Goal: Find specific page/section: Find specific page/section

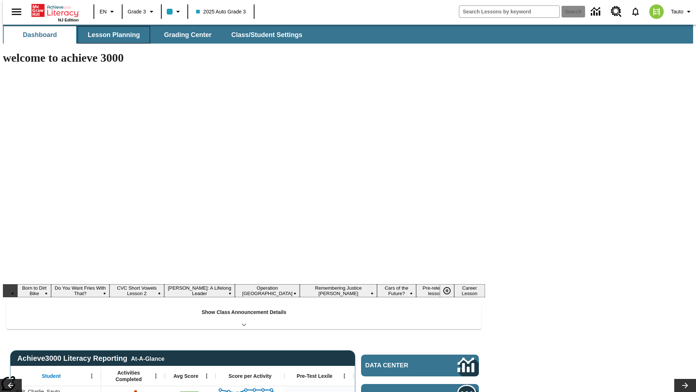
click at [111, 35] on button "Lesson Planning" at bounding box center [114, 34] width 73 height 17
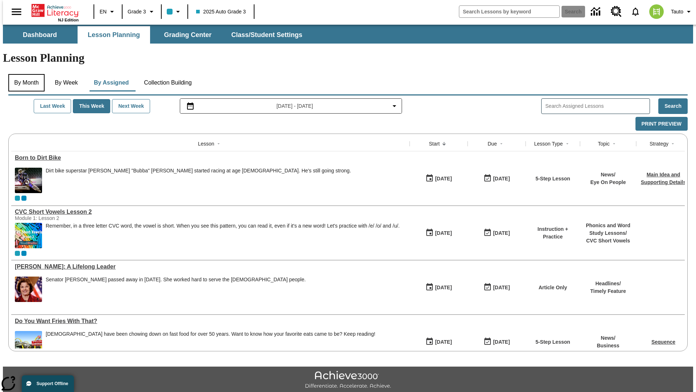
click at [24, 74] on button "By Month" at bounding box center [26, 82] width 36 height 17
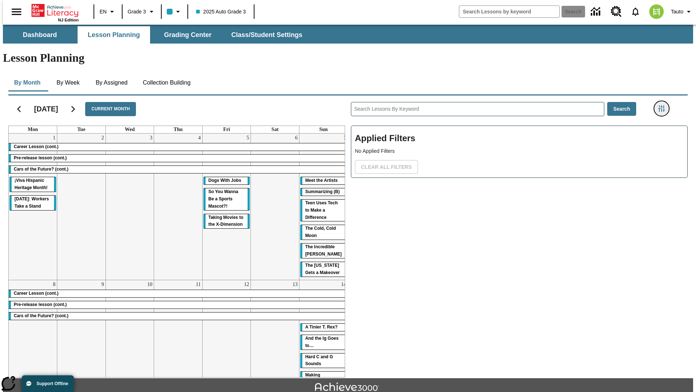
click at [664, 105] on icon "Filters Side menu" at bounding box center [662, 108] width 7 height 7
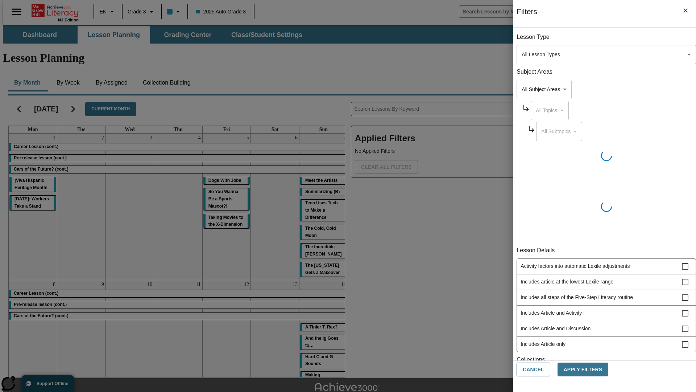
click at [522, 54] on body "Skip to main content [GEOGRAPHIC_DATA] Edition EN Grade 3 2025 Auto Grade 3 Sea…" at bounding box center [348, 225] width 691 height 400
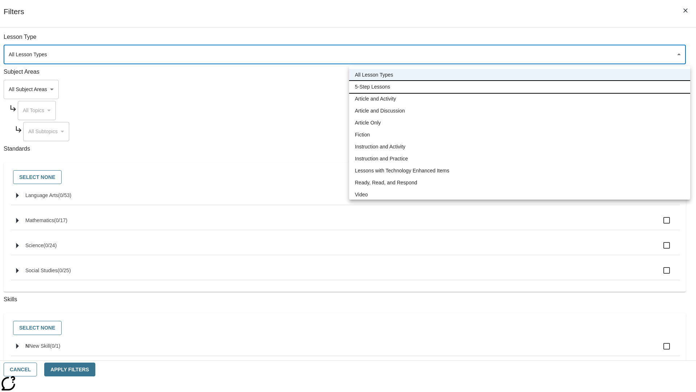
click at [520, 87] on li "5-Step Lessons" at bounding box center [519, 87] width 341 height 12
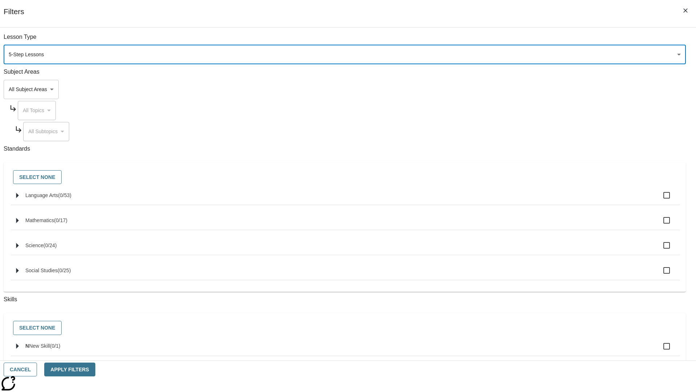
type input "1"
click at [37, 369] on button "Cancel" at bounding box center [20, 369] width 33 height 14
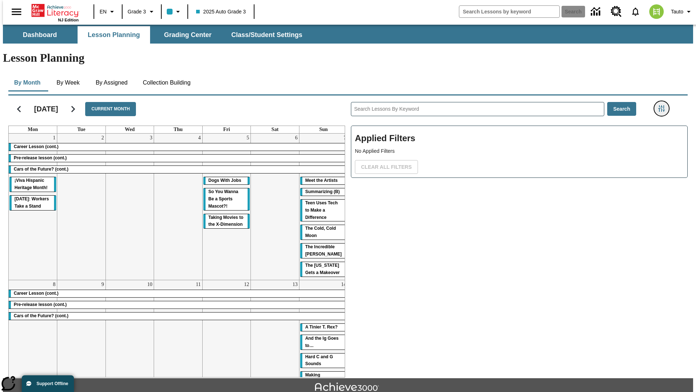
click at [664, 105] on icon "Filters Side menu" at bounding box center [662, 108] width 7 height 7
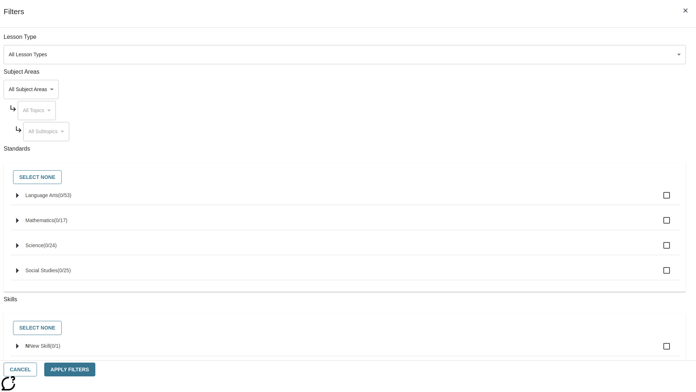
click at [522, 54] on body "Skip to main content [GEOGRAPHIC_DATA] Edition EN Grade 3 2025 Auto Grade 3 Sea…" at bounding box center [348, 225] width 691 height 400
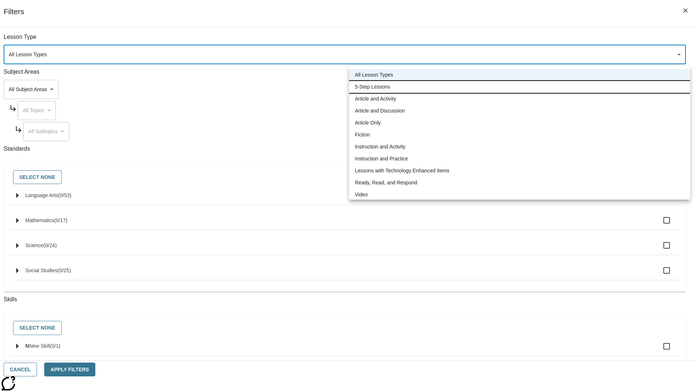
click at [520, 87] on li "5-Step Lessons" at bounding box center [519, 87] width 341 height 12
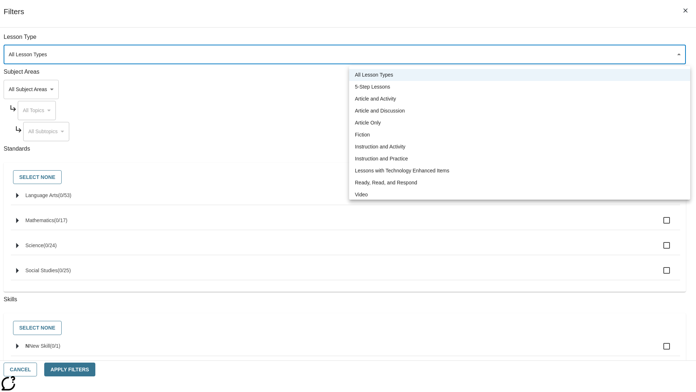
type input "1"
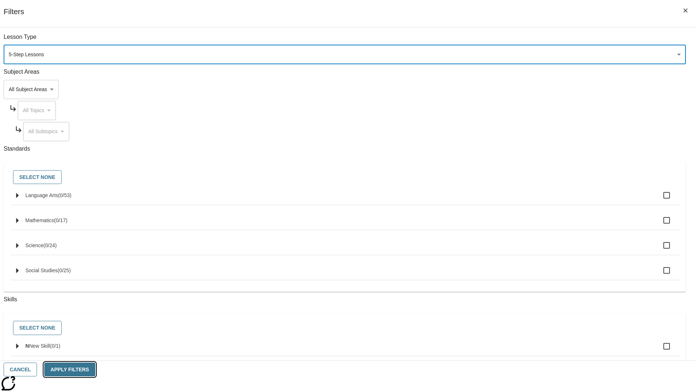
click at [95, 369] on button "Apply Filters" at bounding box center [69, 369] width 51 height 14
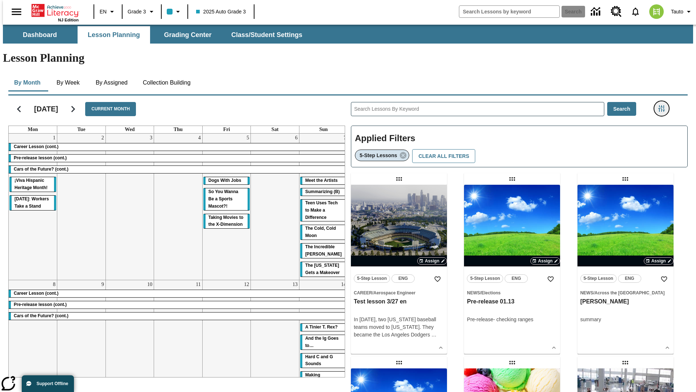
click at [664, 105] on icon "Filters Side menu" at bounding box center [662, 108] width 7 height 7
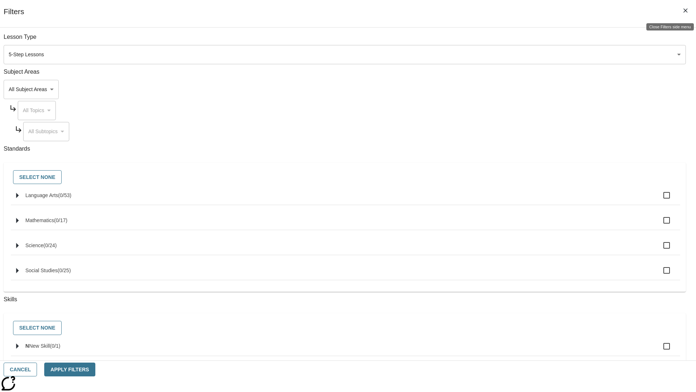
click at [686, 11] on icon "Close Filters side menu" at bounding box center [686, 10] width 4 height 4
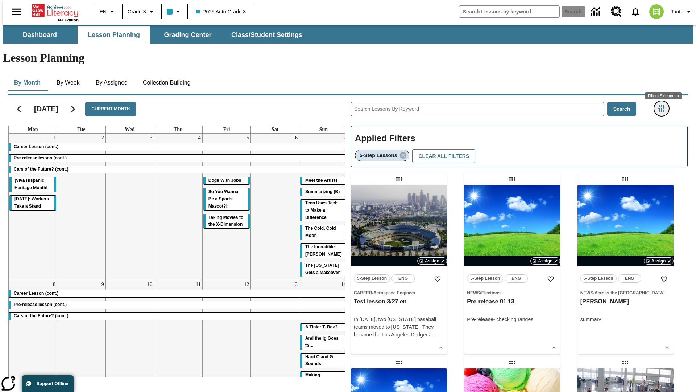
click at [664, 105] on icon "Filters Side menu" at bounding box center [662, 108] width 7 height 7
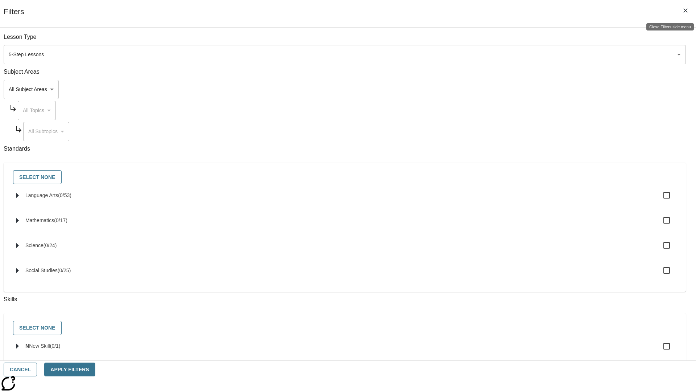
click at [686, 11] on icon "Close Filters side menu" at bounding box center [686, 10] width 4 height 4
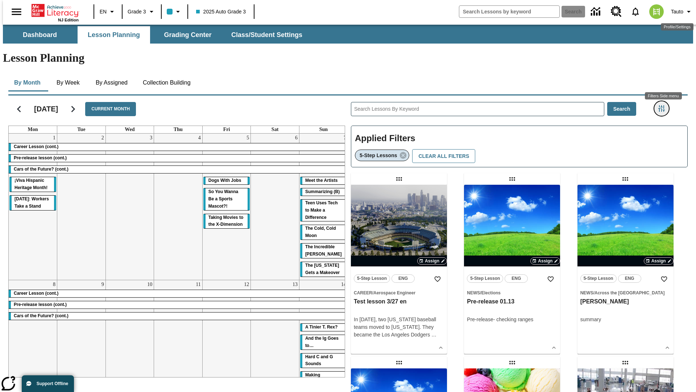
click at [664, 105] on icon "Filters Side menu" at bounding box center [662, 108] width 7 height 7
